Goal: Task Accomplishment & Management: Use online tool/utility

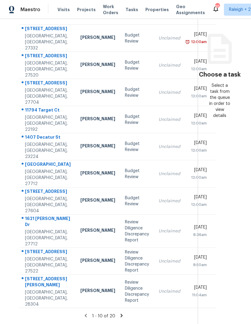
scroll to position [23, 0]
click at [119, 314] on icon at bounding box center [121, 315] width 5 height 5
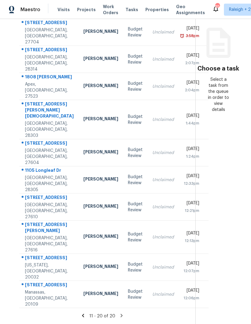
scroll to position [85, 0]
click at [152, 291] on div "Unclaimed" at bounding box center [163, 294] width 22 height 6
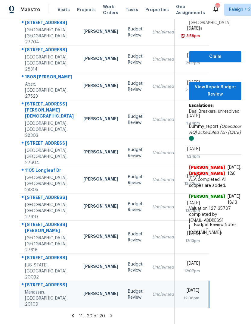
click at [179, 268] on td "Thu, Sep 25th 2025 12:07pm" at bounding box center [194, 267] width 30 height 27
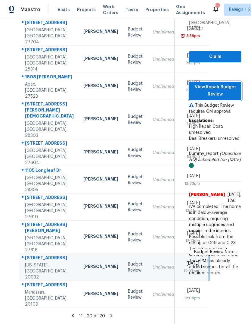
click at [226, 83] on span "View Repair Budget Review" at bounding box center [215, 90] width 43 height 15
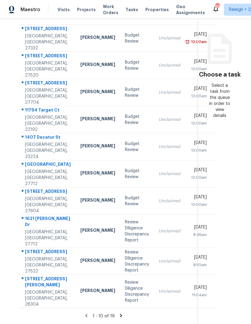
scroll to position [86, 0]
click at [154, 25] on td "Unclaimed" at bounding box center [169, 38] width 31 height 27
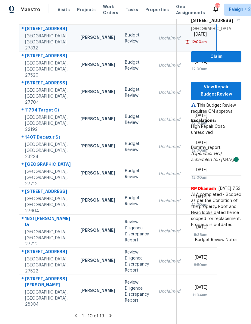
click at [154, 52] on td "Unclaimed" at bounding box center [169, 65] width 31 height 27
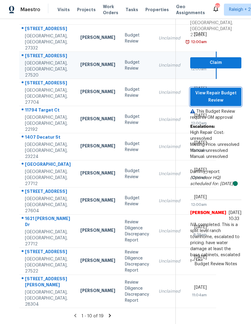
click at [227, 89] on span "View Repair Budget Review" at bounding box center [216, 96] width 42 height 15
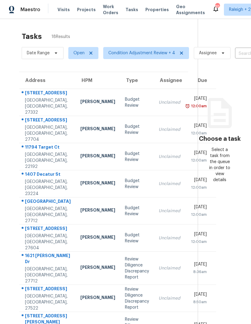
click at [125, 108] on div "Budget Review" at bounding box center [137, 102] width 24 height 12
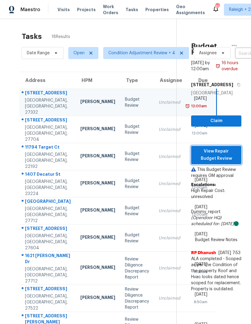
click at [228, 158] on span "View Repair Budget Review" at bounding box center [216, 155] width 41 height 15
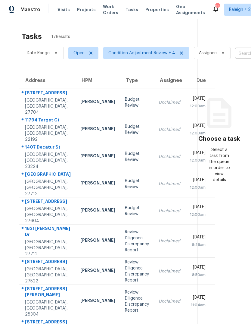
click at [159, 105] on div "Unclaimed" at bounding box center [170, 102] width 22 height 6
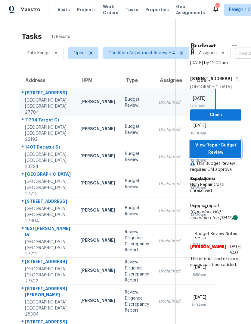
click at [229, 155] on span "View Repair Budget Review" at bounding box center [216, 149] width 42 height 15
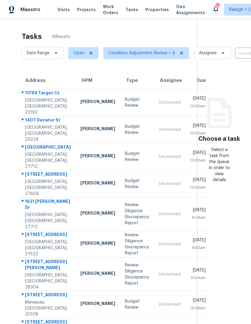
click at [76, 105] on td "[PERSON_NAME]" at bounding box center [98, 102] width 45 height 27
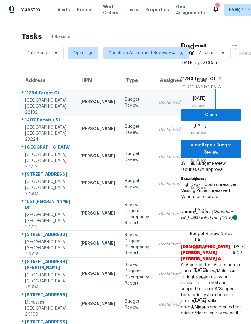
click at [80, 133] on div "Christopher Neilson" at bounding box center [97, 130] width 35 height 8
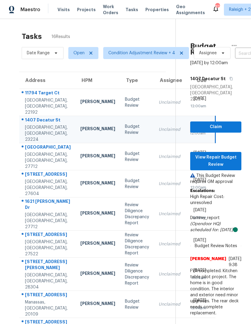
click at [76, 170] on td "[PERSON_NAME]" at bounding box center [98, 156] width 45 height 27
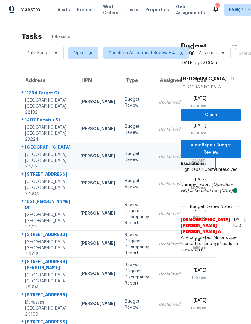
click at [80, 187] on div "[PERSON_NAME]" at bounding box center [97, 184] width 35 height 8
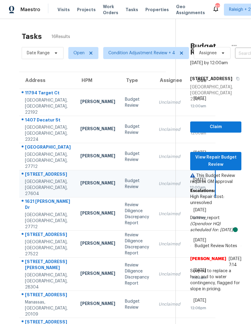
click at [80, 106] on div "[PERSON_NAME]" at bounding box center [97, 103] width 35 height 8
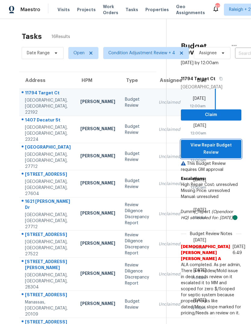
click at [228, 156] on span "View Repair Budget Review" at bounding box center [211, 149] width 51 height 15
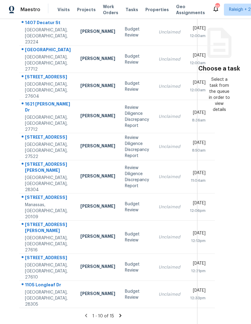
scroll to position [87, 0]
click at [80, 211] on div "[PERSON_NAME]" at bounding box center [97, 207] width 35 height 8
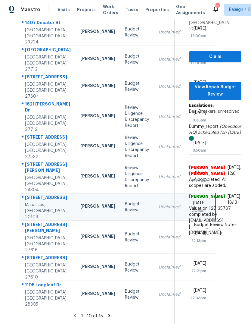
click at [80, 241] on div "[PERSON_NAME]" at bounding box center [97, 237] width 35 height 8
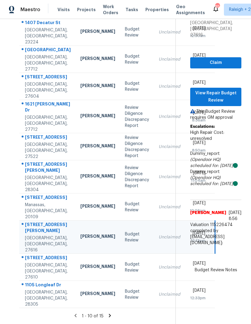
scroll to position [88, 0]
click at [76, 280] on td "[PERSON_NAME]" at bounding box center [98, 267] width 45 height 27
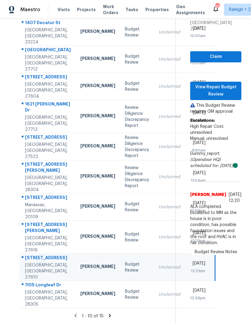
scroll to position [23, 0]
click at [80, 290] on div "[PERSON_NAME]" at bounding box center [97, 294] width 35 height 8
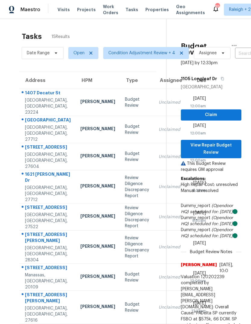
scroll to position [0, 0]
click at [230, 142] on span "View Repair Budget Review" at bounding box center [211, 149] width 51 height 15
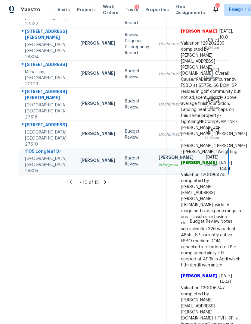
scroll to position [203, 0]
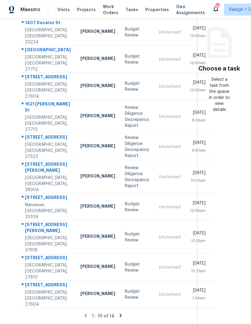
scroll to position [87, 0]
click at [159, 291] on div "Unclaimed" at bounding box center [170, 294] width 22 height 6
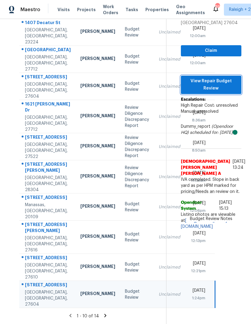
click at [222, 77] on span "View Repair Budget Review" at bounding box center [211, 84] width 51 height 15
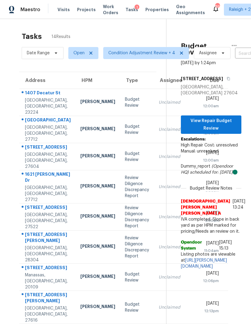
scroll to position [0, 0]
click at [120, 89] on td "Budget Review" at bounding box center [137, 102] width 34 height 27
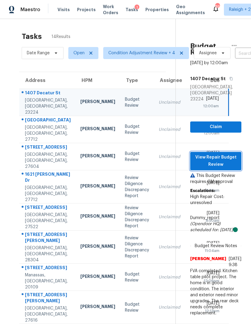
click at [219, 154] on span "View Repair Budget Review" at bounding box center [216, 161] width 42 height 15
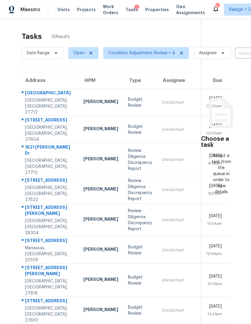
click at [157, 89] on td "Unclaimed" at bounding box center [179, 102] width 45 height 27
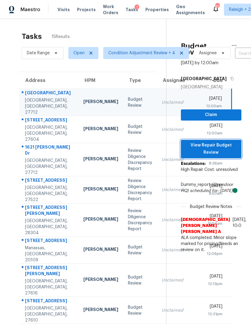
click at [232, 142] on span "View Repair Budget Review" at bounding box center [211, 149] width 51 height 15
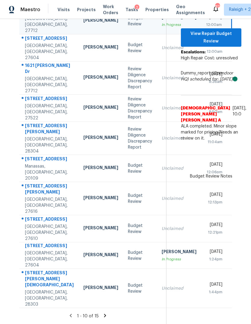
scroll to position [91, -1]
click at [108, 314] on icon at bounding box center [104, 315] width 5 height 5
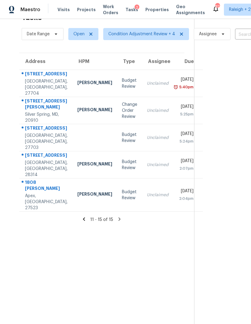
click at [174, 71] on td "[DATE] 5:40pm" at bounding box center [189, 83] width 30 height 27
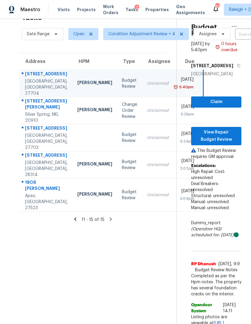
click at [142, 211] on td "Unclaimed" at bounding box center [157, 194] width 31 height 33
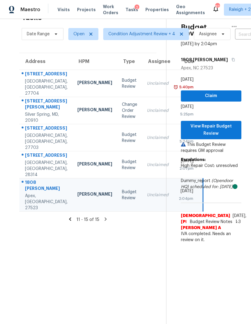
click at [174, 160] on td "[DATE] 2:07pm" at bounding box center [189, 164] width 30 height 27
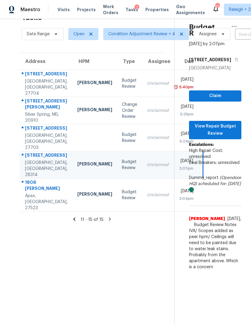
click at [142, 102] on td "Unclaimed" at bounding box center [157, 110] width 31 height 27
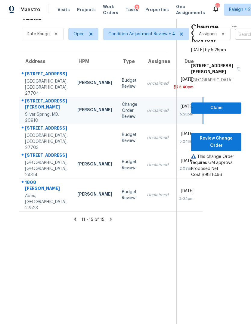
click at [147, 198] on div "Unclaimed" at bounding box center [158, 195] width 22 height 6
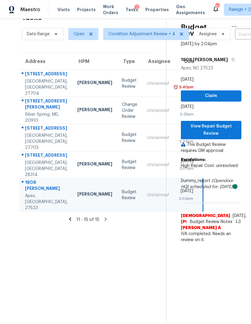
click at [147, 108] on div "Unclaimed" at bounding box center [158, 111] width 22 height 6
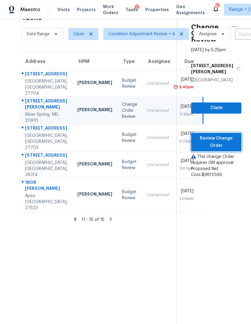
click at [229, 135] on span "Review Change Order" at bounding box center [216, 142] width 41 height 15
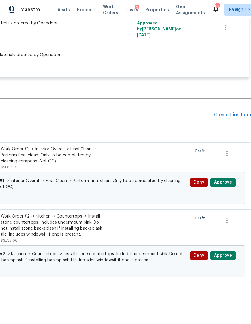
scroll to position [8104, 89]
click at [228, 187] on button "Approve" at bounding box center [223, 182] width 26 height 9
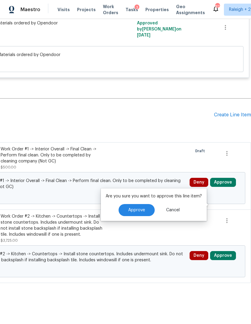
click at [140, 211] on span "Approve" at bounding box center [136, 210] width 17 height 5
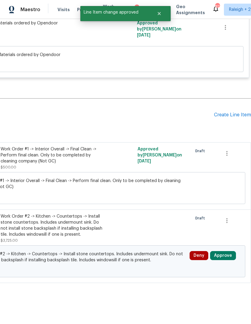
scroll to position [23, 0]
click at [230, 253] on button "Approve" at bounding box center [223, 255] width 26 height 9
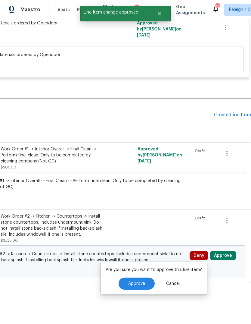
click at [142, 281] on span "Approve" at bounding box center [136, 283] width 17 height 5
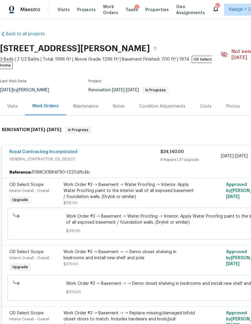
scroll to position [0, 0]
click at [135, 8] on div "3" at bounding box center [137, 8] width 5 height 6
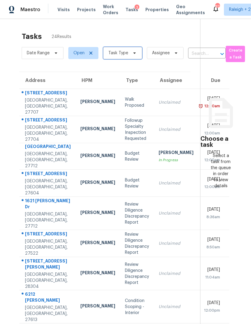
click at [130, 53] on span at bounding box center [133, 53] width 7 height 5
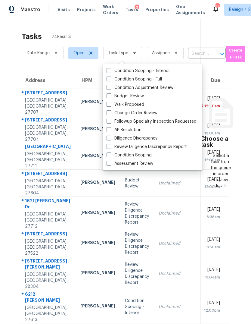
click at [112, 87] on label "Condition Adjustment Review" at bounding box center [140, 88] width 67 height 6
click at [111, 87] on input "Condition Adjustment Review" at bounding box center [109, 87] width 4 height 4
checkbox input "true"
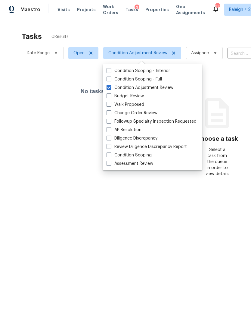
click at [112, 95] on label "Budget Review" at bounding box center [125, 96] width 37 height 6
click at [111, 95] on input "Budget Review" at bounding box center [109, 95] width 4 height 4
checkbox input "true"
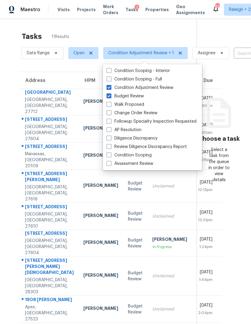
click at [111, 113] on label "Change Order Review" at bounding box center [132, 113] width 51 height 6
click at [111, 113] on input "Change Order Review" at bounding box center [109, 112] width 4 height 4
checkbox input "true"
click at [111, 146] on span at bounding box center [109, 146] width 5 height 5
click at [111, 146] on input "Review Diligence Discrepancy Report" at bounding box center [109, 146] width 4 height 4
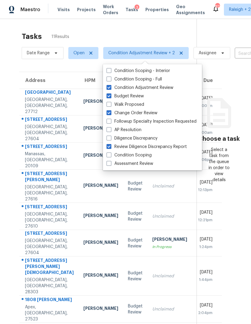
checkbox input "true"
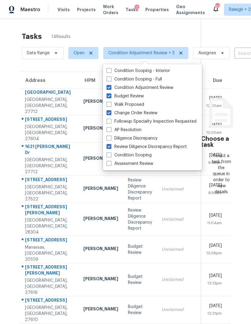
click at [110, 141] on label "Diligence Discrepancy" at bounding box center [132, 138] width 51 height 6
click at [110, 139] on input "Diligence Discrepancy" at bounding box center [109, 137] width 4 height 4
checkbox input "true"
click at [166, 24] on div "Tasks 14 Results Date Range Open Condition Adjustment Review + 4 Assignee ​ Cre…" at bounding box center [125, 212] width 251 height 386
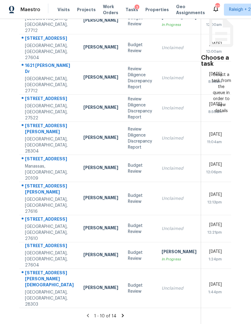
scroll to position [23, 0]
click at [120, 313] on icon at bounding box center [122, 315] width 5 height 5
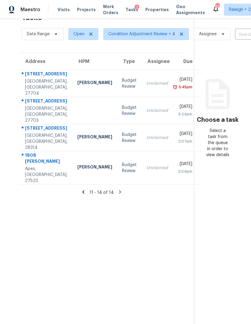
click at [144, 166] on td "Unclaimed" at bounding box center [157, 167] width 31 height 33
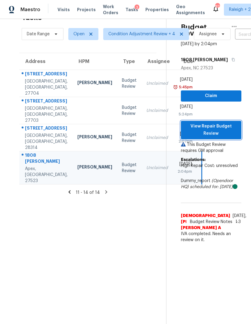
click at [230, 123] on span "View Repair Budget Review" at bounding box center [211, 130] width 51 height 15
